Goal: Navigation & Orientation: Find specific page/section

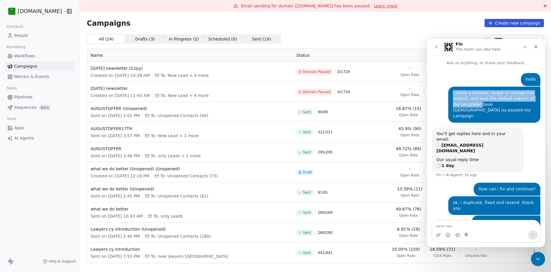
scroll to position [9, 0]
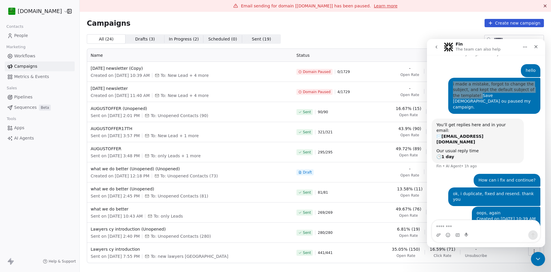
click at [182, 19] on div "Campaigns Create new campaign All ( 24 ) All ( 24 ) Drafts ( 3 ) Drafts ( 3 ) I…" at bounding box center [315, 150] width 471 height 276
click at [14, 10] on html "[DOMAIN_NAME] Contacts People Marketing Workflows Campaigns Metrics & Events Sa…" at bounding box center [275, 136] width 551 height 272
click at [180, 7] on html "[DOMAIN_NAME] Contacts People Marketing Workflows Campaigns Metrics & Events Sa…" at bounding box center [275, 136] width 551 height 272
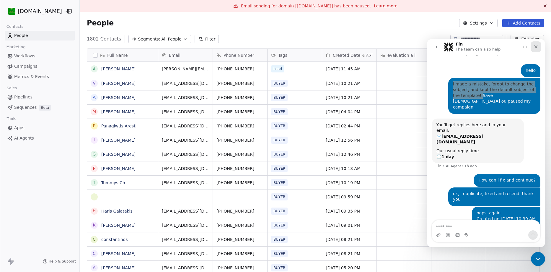
scroll to position [235, 463]
click at [537, 46] on icon "Close" at bounding box center [536, 46] width 3 height 3
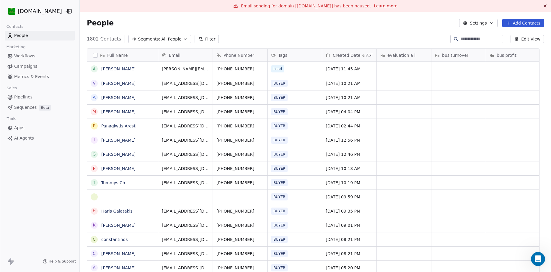
scroll to position [9, 0]
click at [22, 11] on html "[DOMAIN_NAME] Contacts People Marketing Workflows Campaigns Metrics & Events Sa…" at bounding box center [275, 136] width 551 height 272
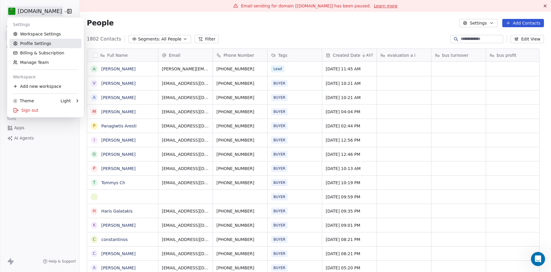
click at [37, 41] on link "Profile Settings" at bounding box center [45, 43] width 72 height 9
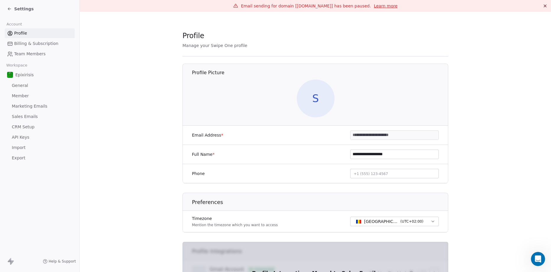
click at [369, 136] on input "**********" at bounding box center [395, 135] width 88 height 9
click at [11, 8] on icon at bounding box center [9, 8] width 5 height 5
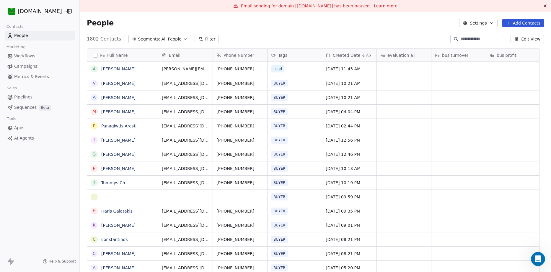
scroll to position [235, 463]
click at [35, 67] on link "Campaigns" at bounding box center [40, 66] width 70 height 10
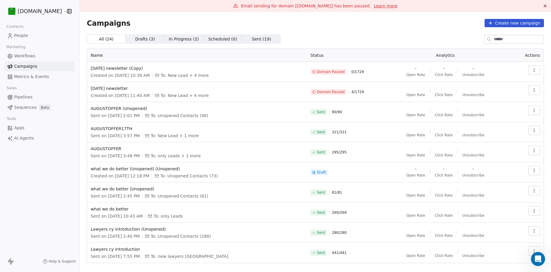
click at [529, 92] on button "button" at bounding box center [535, 89] width 12 height 9
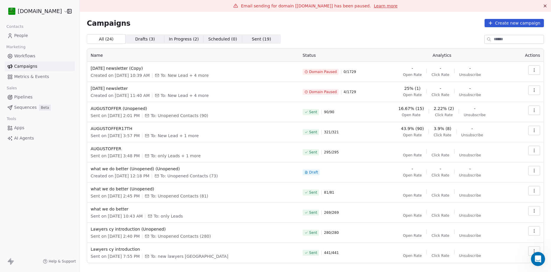
click at [416, 87] on html "[DOMAIN_NAME] Contacts People Marketing Workflows Campaigns Metrics & Events Sa…" at bounding box center [275, 136] width 551 height 272
click at [532, 92] on icon "button" at bounding box center [534, 90] width 5 height 5
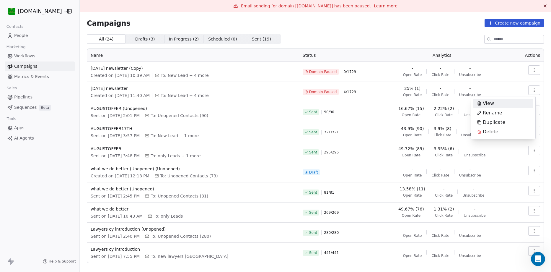
click at [492, 102] on span "View" at bounding box center [488, 103] width 11 height 7
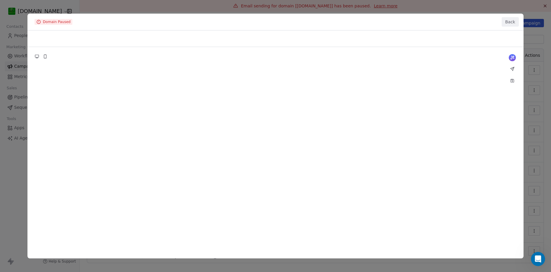
click at [511, 23] on button "Back" at bounding box center [510, 21] width 17 height 9
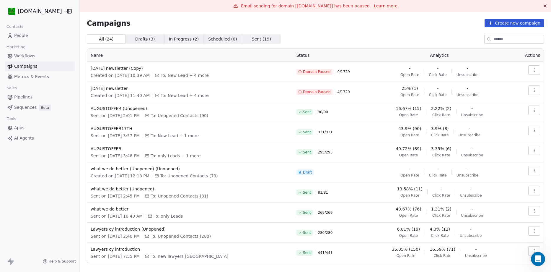
click at [255, 37] on span "Sent ( 19 )" at bounding box center [261, 39] width 19 height 6
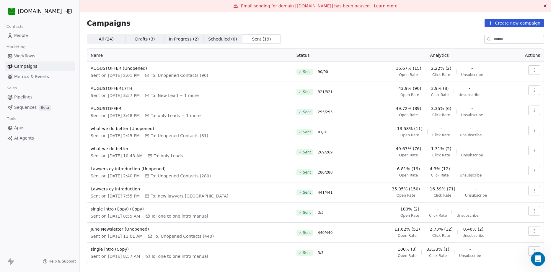
click at [32, 77] on span "Metrics & Events" at bounding box center [31, 77] width 35 height 6
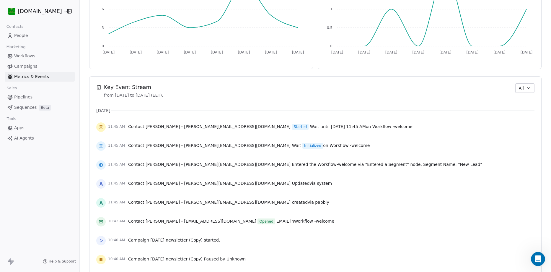
scroll to position [414, 0]
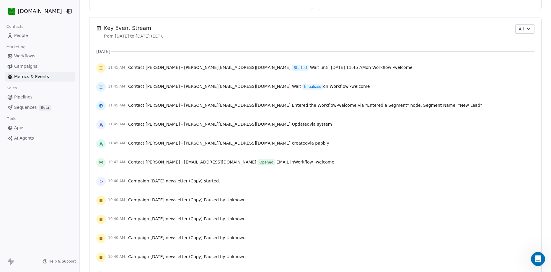
click at [311, 130] on div "11:45 AM Contact [PERSON_NAME] - [PERSON_NAME][EMAIL_ADDRESS][DOMAIN_NAME] Upda…" at bounding box center [315, 124] width 438 height 13
click at [18, 33] on span "People" at bounding box center [21, 35] width 14 height 6
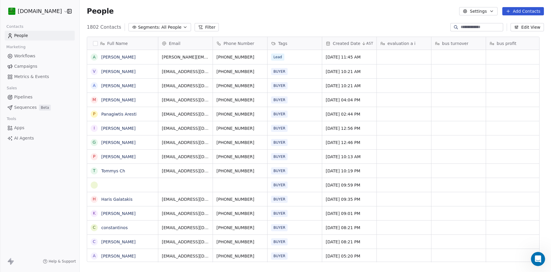
scroll to position [235, 463]
click at [27, 76] on span "Metrics & Events" at bounding box center [31, 77] width 35 height 6
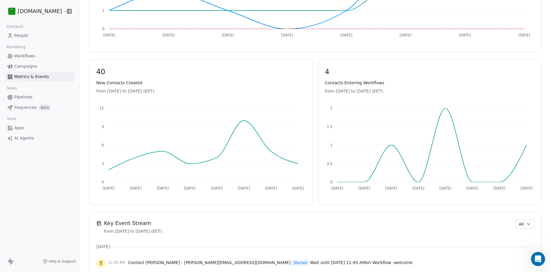
scroll to position [41, 0]
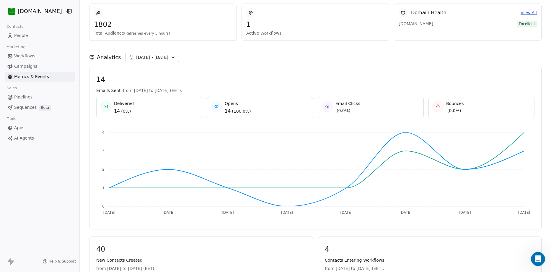
click at [27, 35] on link "People" at bounding box center [40, 36] width 70 height 10
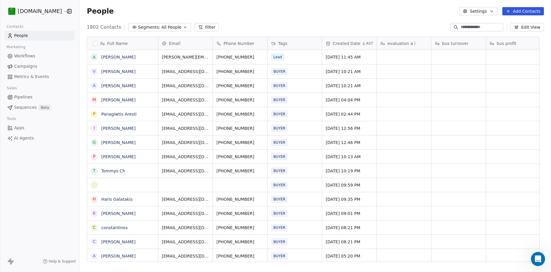
scroll to position [235, 463]
click at [26, 54] on span "Workflows" at bounding box center [24, 56] width 21 height 6
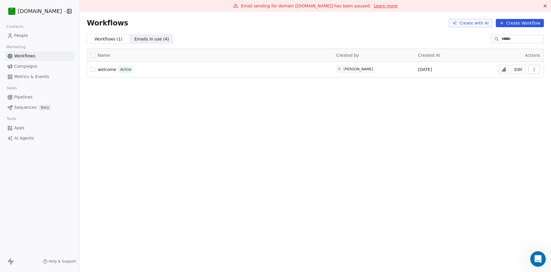
click at [538, 258] on icon "Open Intercom Messenger" at bounding box center [537, 258] width 4 height 5
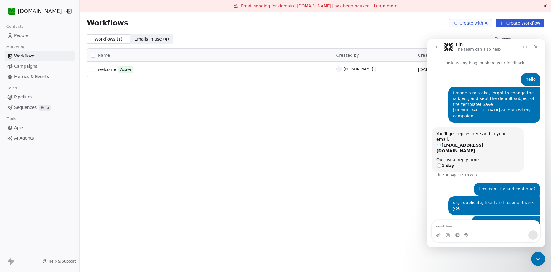
scroll to position [9, 0]
